Goal: Find contact information: Find contact information

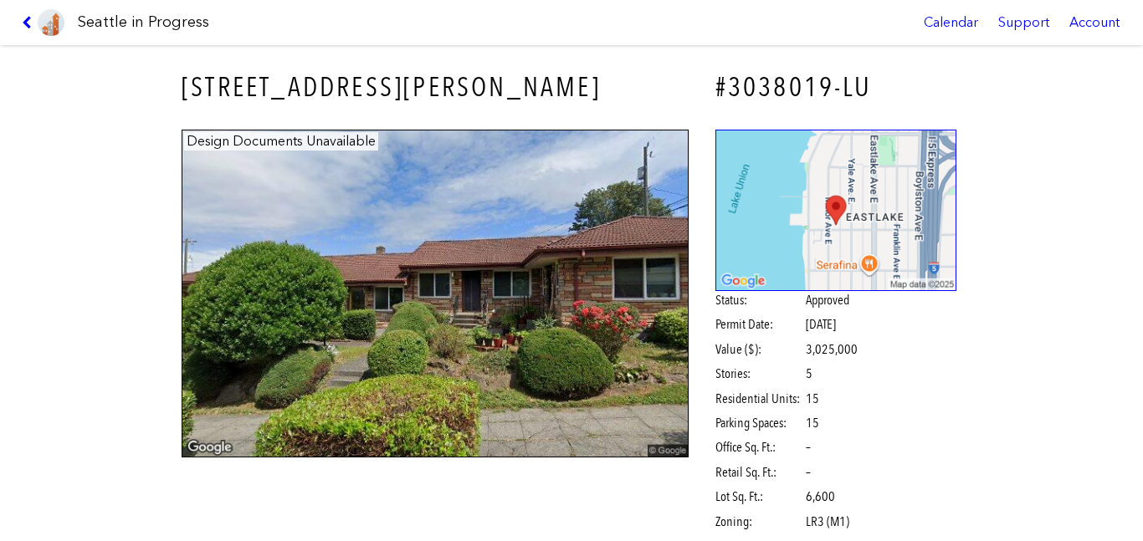
scroll to position [1466, 0]
click at [1115, 382] on div "78 E LYNN ST #3038019-LU Design Documents Unavailable Status: Approved Permit D…" at bounding box center [571, 293] width 1143 height 496
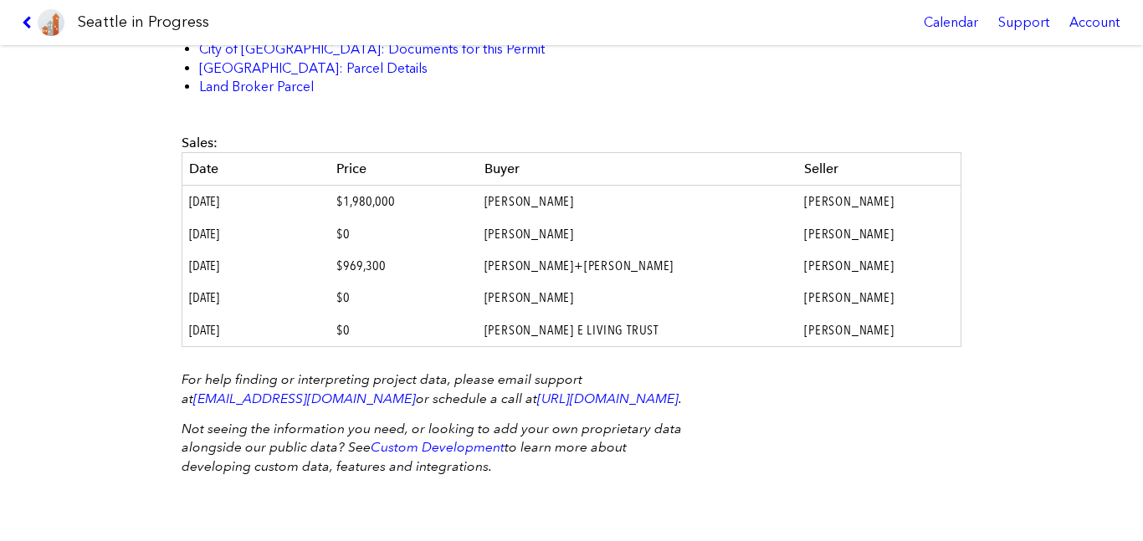
scroll to position [0, 0]
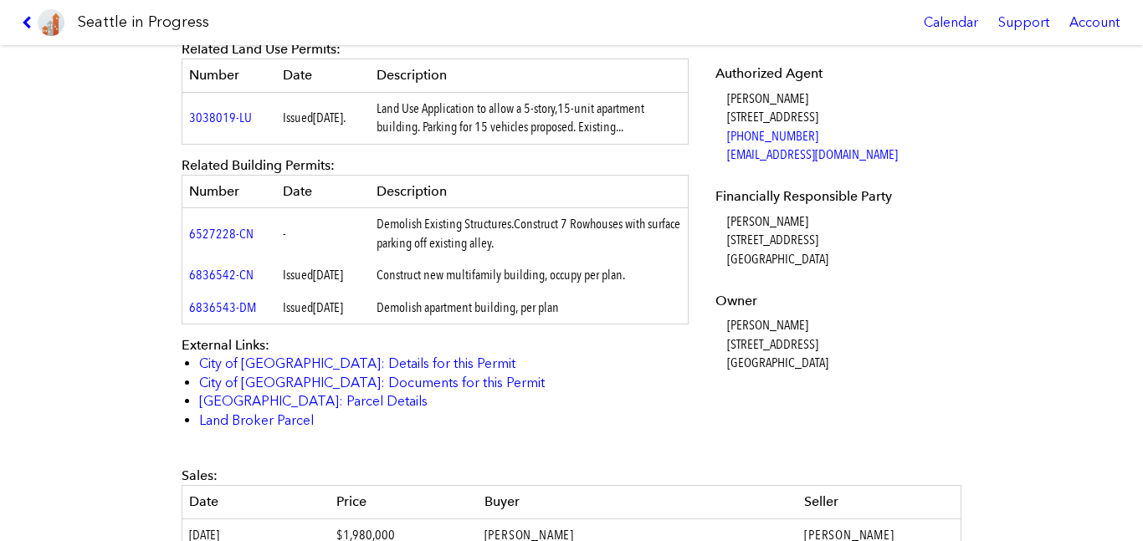
scroll to position [598, 0]
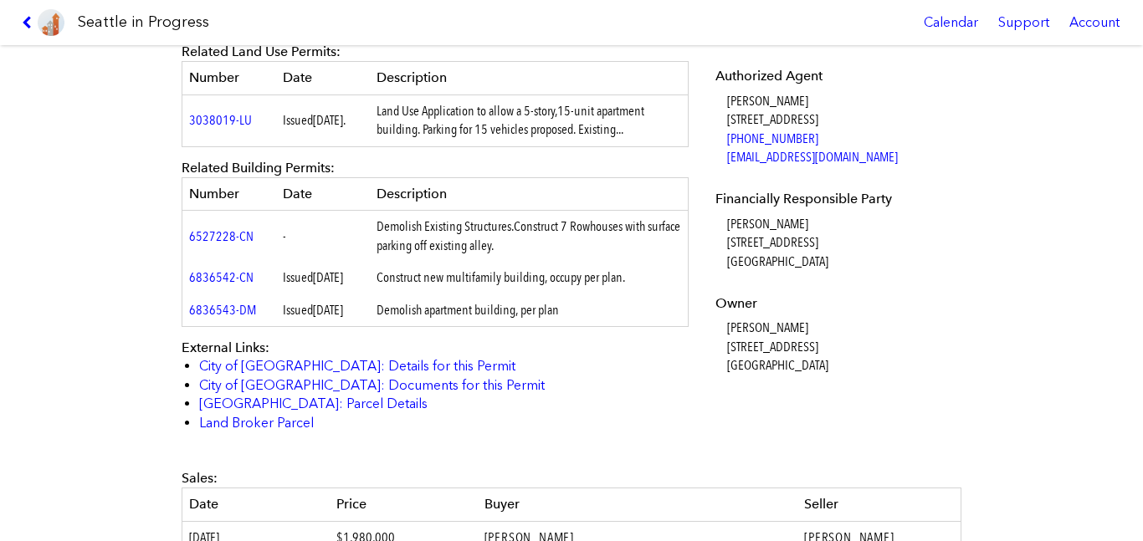
drag, startPoint x: 840, startPoint y: 385, endPoint x: 715, endPoint y: 82, distance: 327.9
click at [716, 82] on dl "Applicant [PERSON_NAME] [STREET_ADDRESS] Authorized Agent [PERSON_NAME] [STREET…" at bounding box center [837, 169] width 242 height 413
copy dl "Authorized Agent [PERSON_NAME] [STREET_ADDRESS] [PHONE_NUMBER] [EMAIL_ADDRESS][…"
